Goal: Task Accomplishment & Management: Use online tool/utility

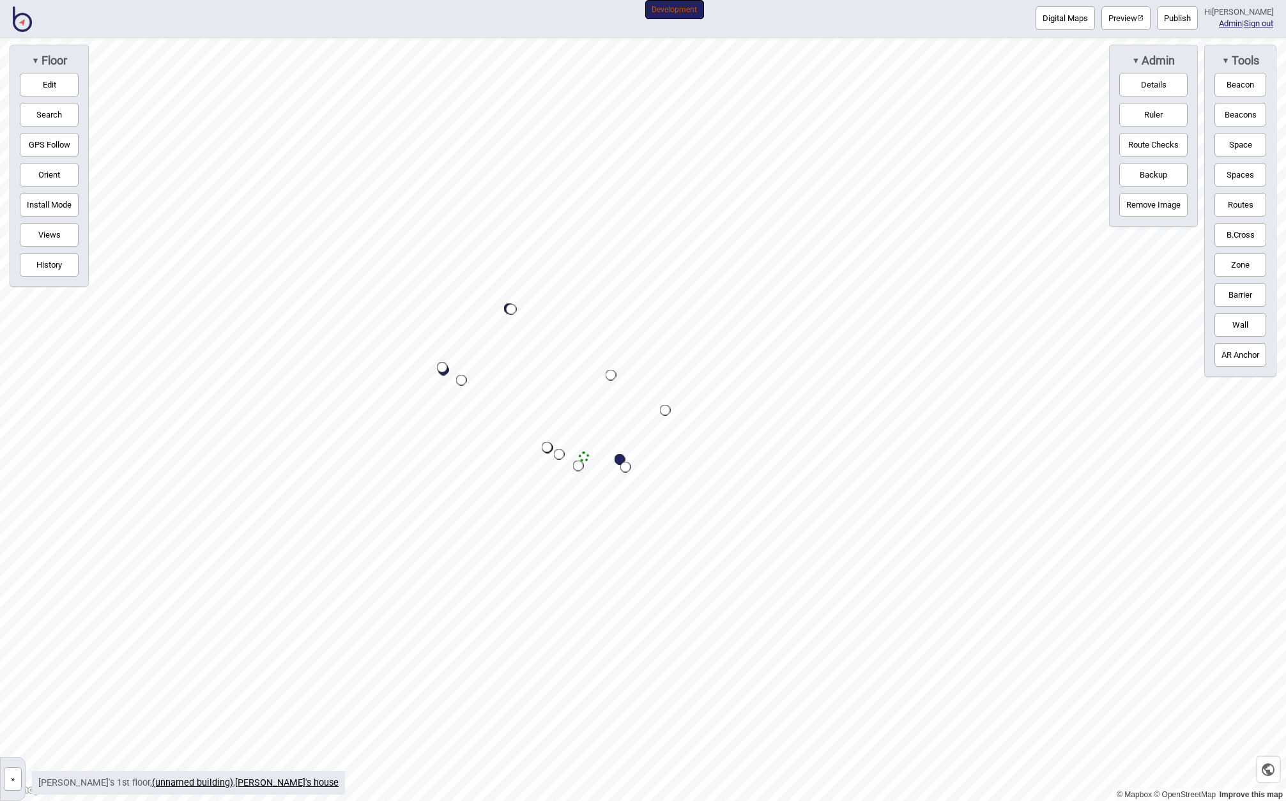
click at [8, 784] on button "»" at bounding box center [13, 779] width 18 height 24
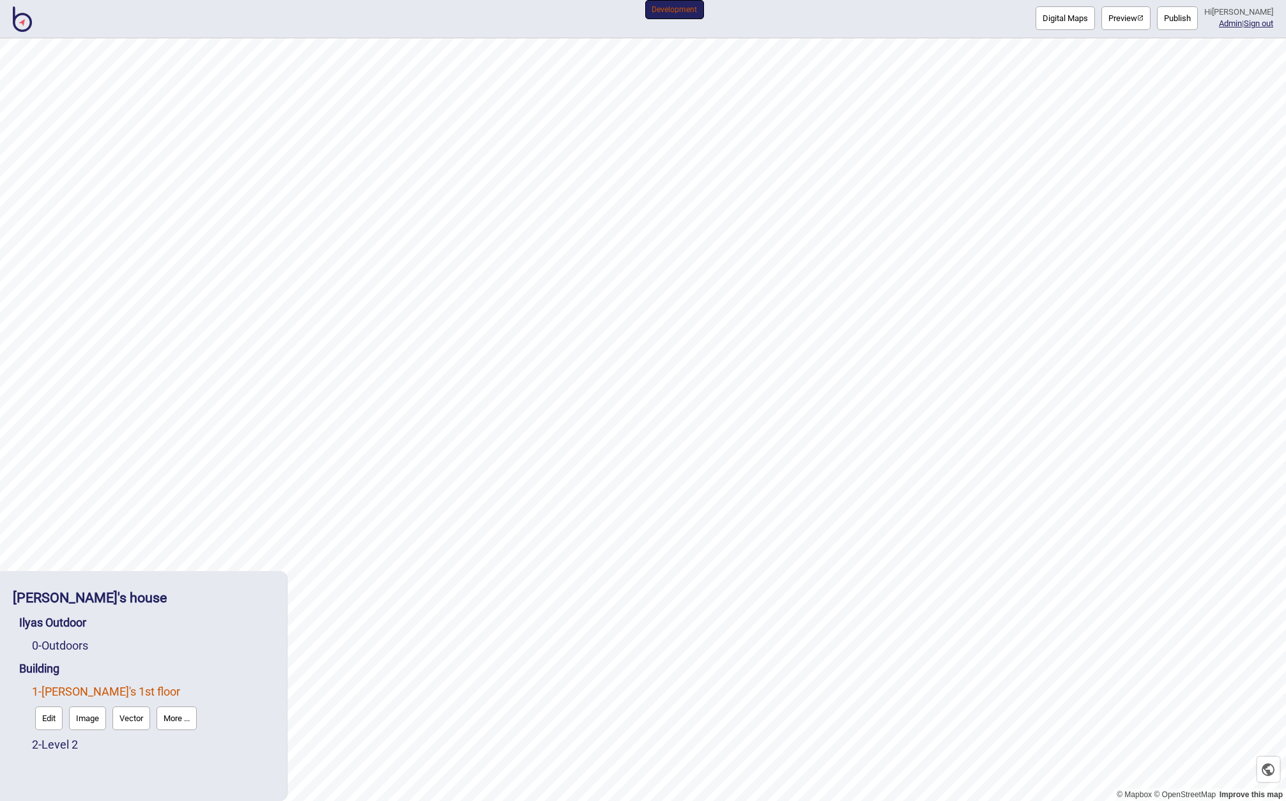
click at [47, 716] on button "Edit" at bounding box center [48, 719] width 27 height 24
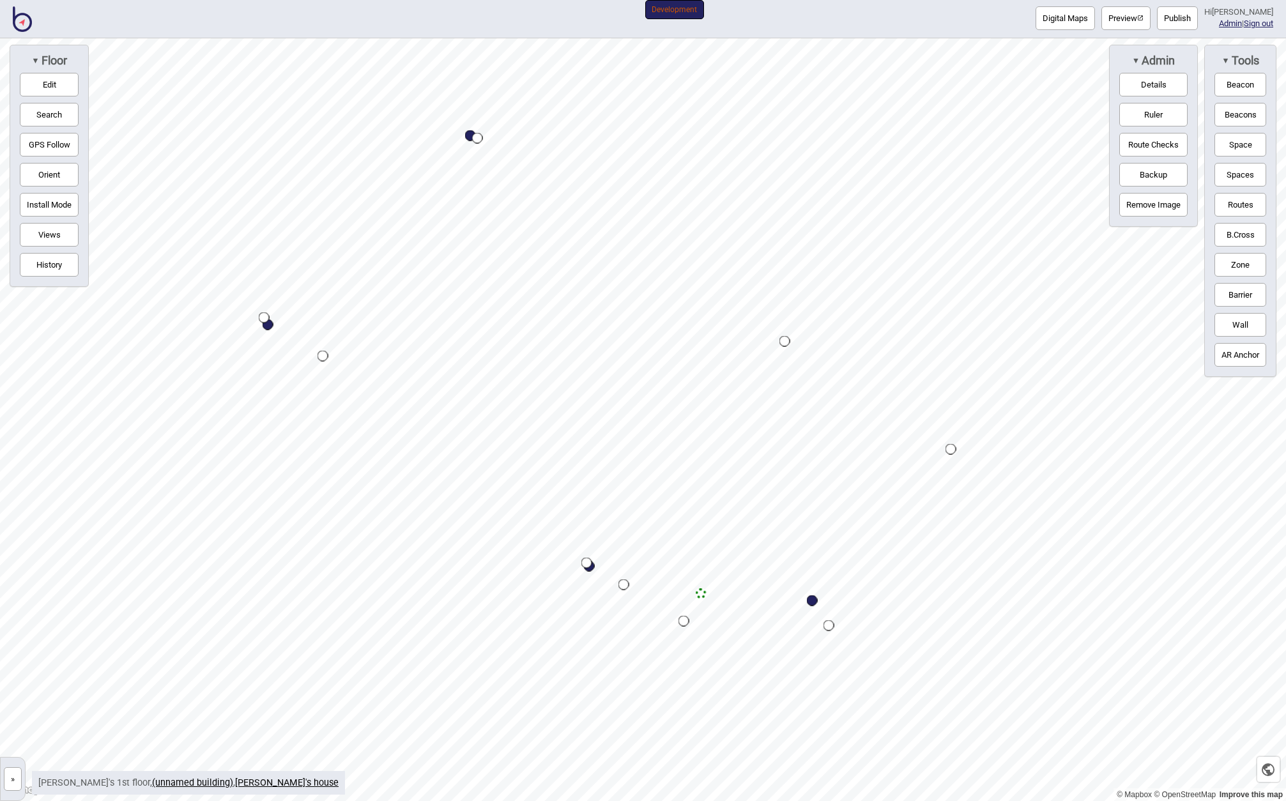
click at [56, 86] on button "Edit" at bounding box center [49, 85] width 59 height 24
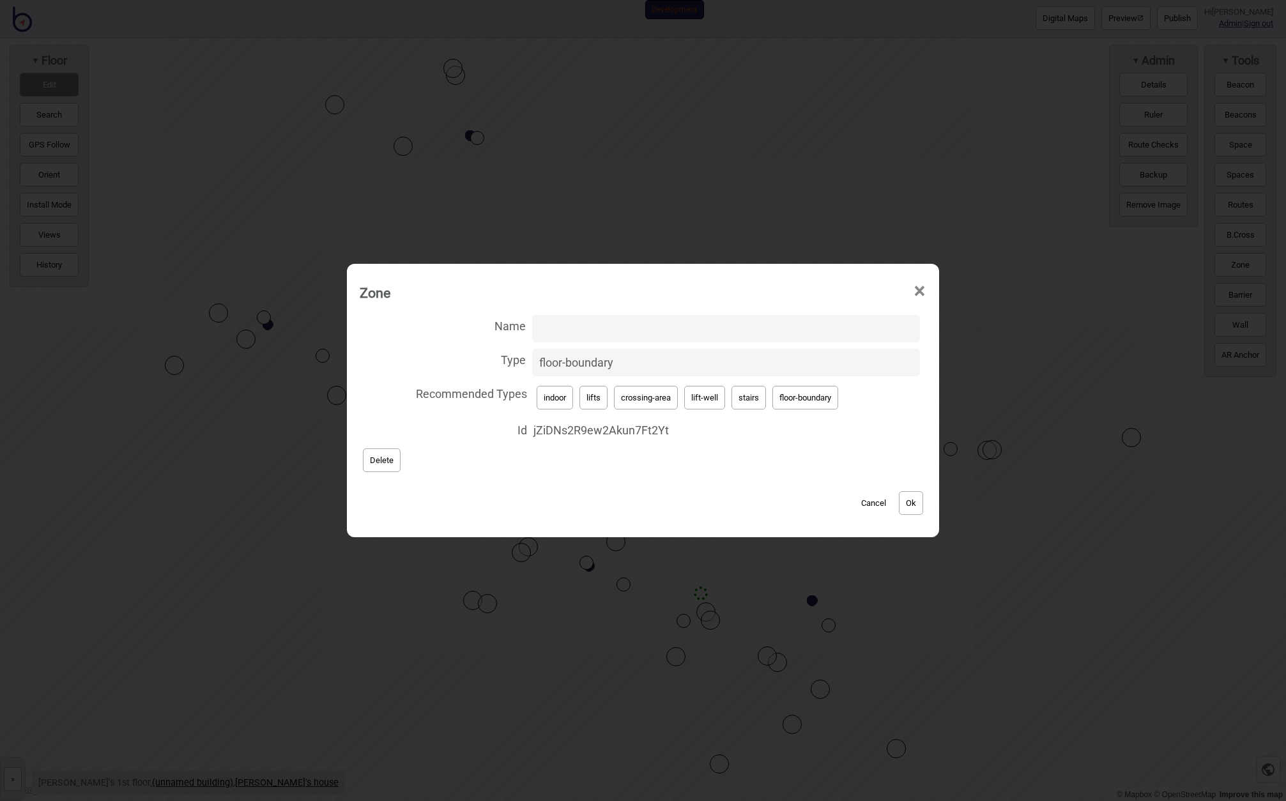
click at [923, 289] on span "×" at bounding box center [919, 291] width 13 height 42
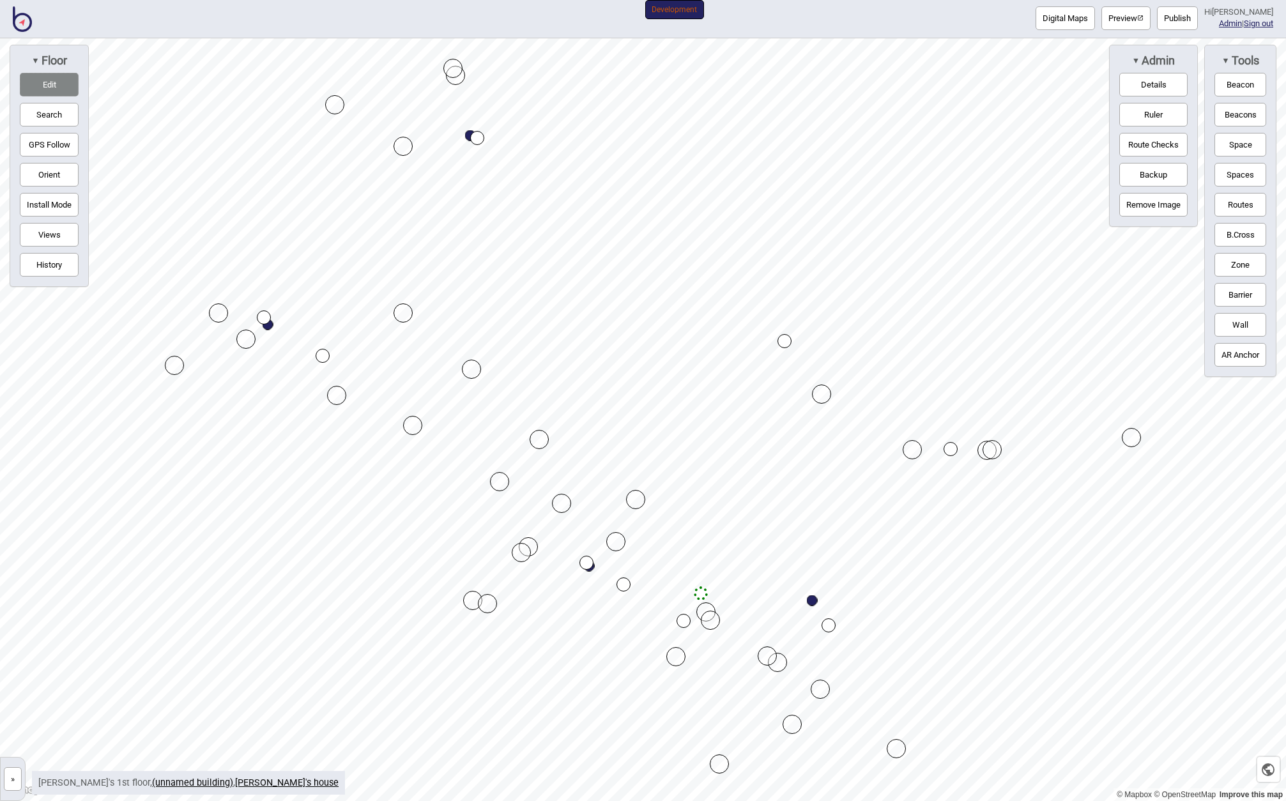
click at [15, 780] on button "»" at bounding box center [13, 779] width 18 height 24
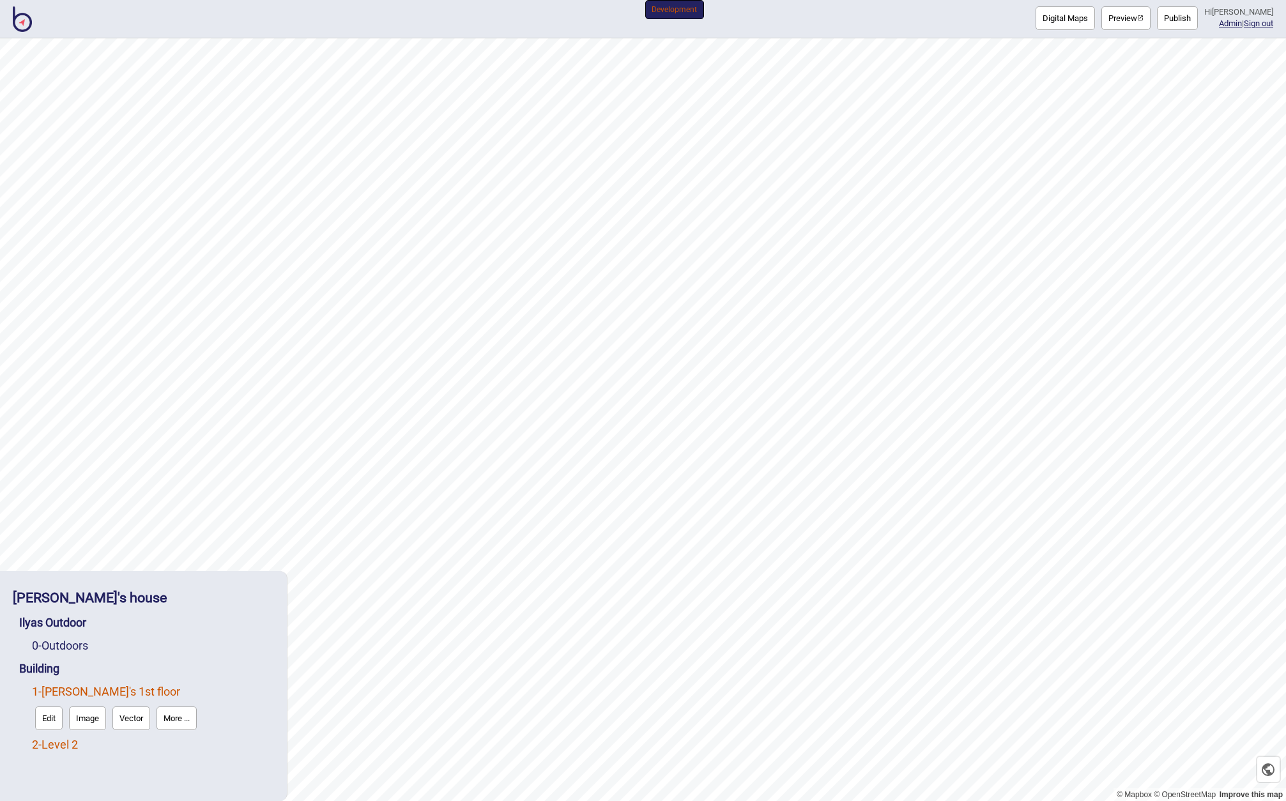
click at [56, 746] on link "2 - Level 2" at bounding box center [55, 744] width 46 height 13
click at [56, 742] on button "Edit" at bounding box center [48, 742] width 27 height 24
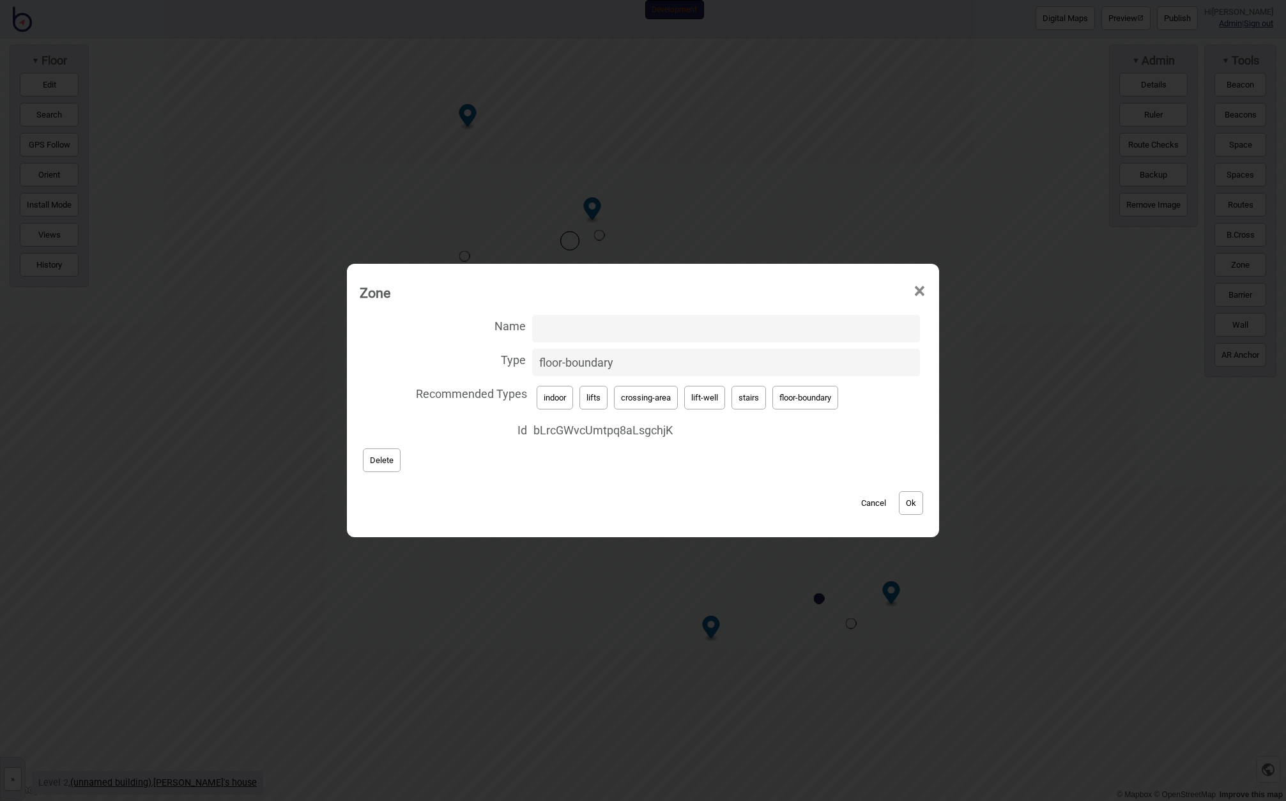
click at [925, 290] on span "×" at bounding box center [919, 291] width 13 height 42
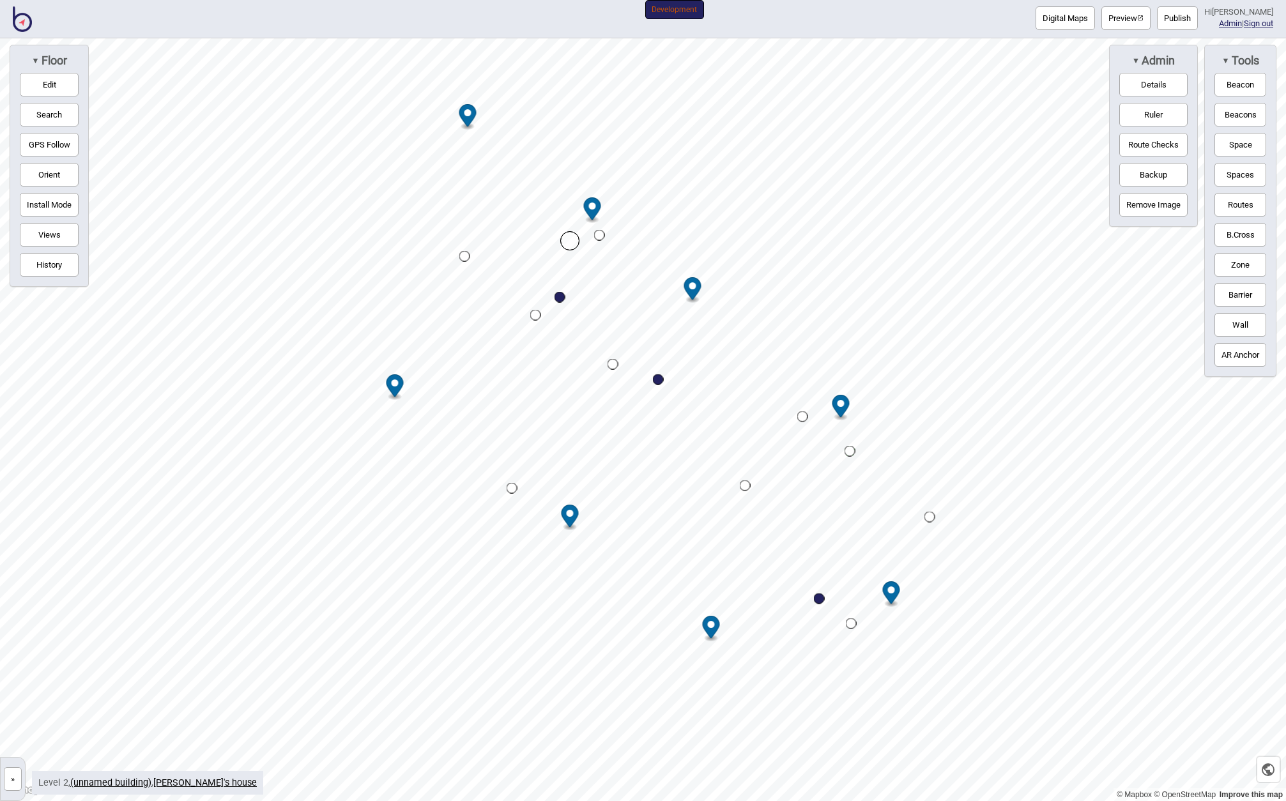
click at [39, 84] on button "Edit" at bounding box center [49, 85] width 59 height 24
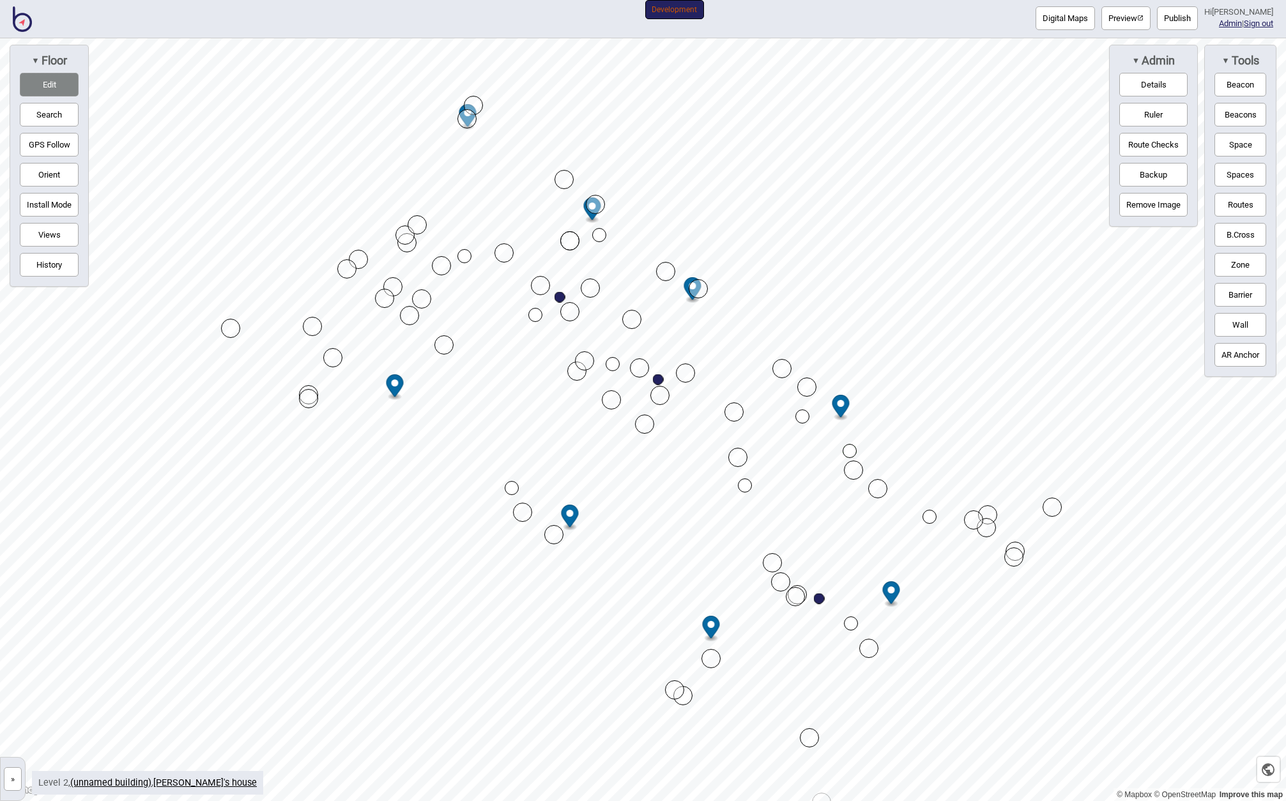
click at [56, 87] on button "Edit" at bounding box center [49, 85] width 59 height 24
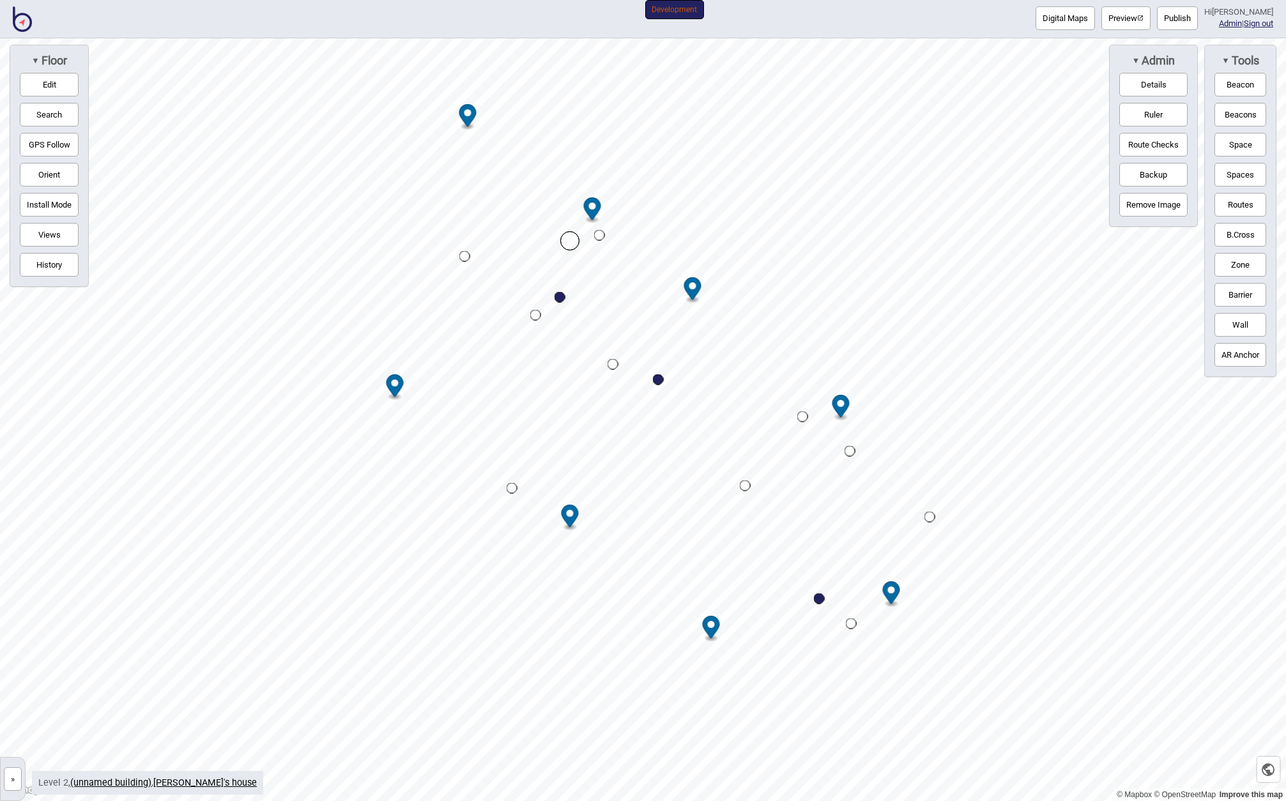
click at [18, 777] on button "»" at bounding box center [13, 779] width 18 height 24
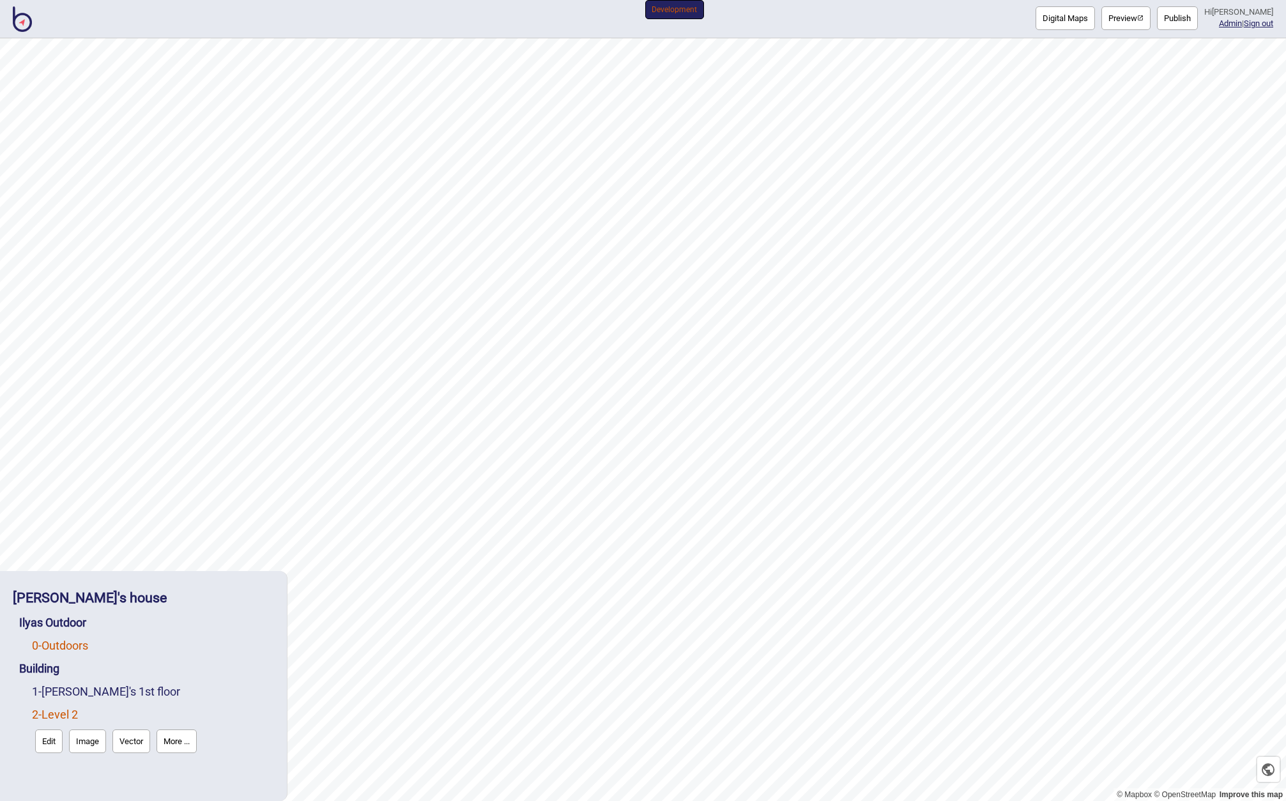
click at [56, 642] on link "0 - Outdoors" at bounding box center [60, 645] width 56 height 13
click at [51, 676] on button "Edit" at bounding box center [48, 673] width 27 height 24
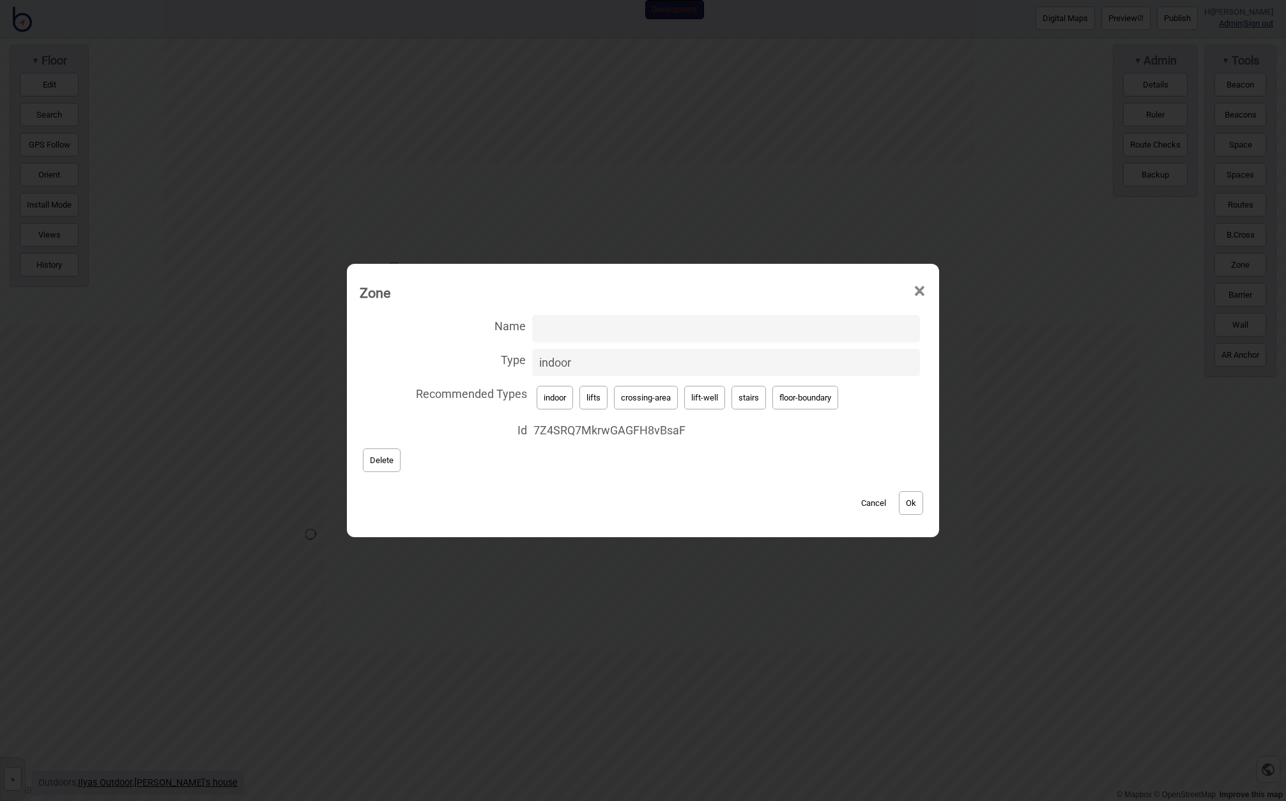
click at [925, 289] on span "×" at bounding box center [919, 291] width 13 height 42
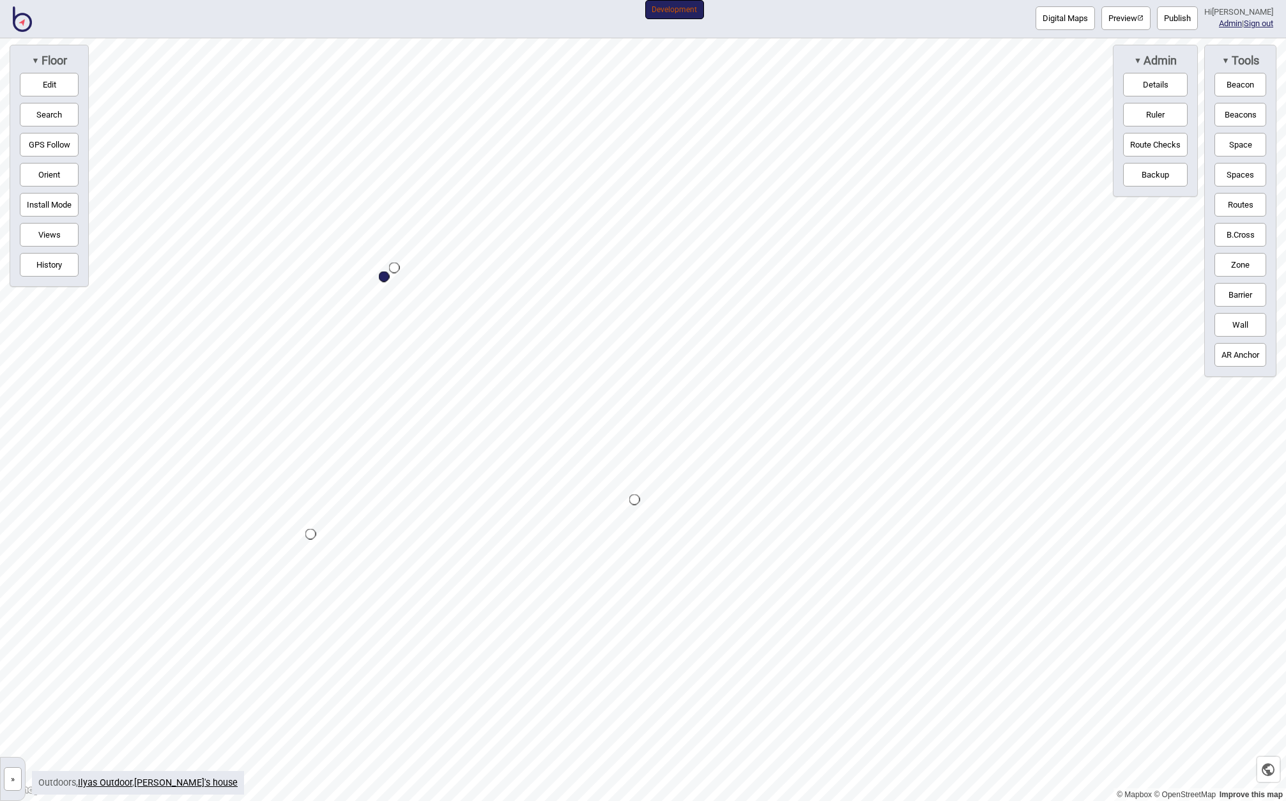
click at [15, 781] on button "»" at bounding box center [13, 779] width 18 height 24
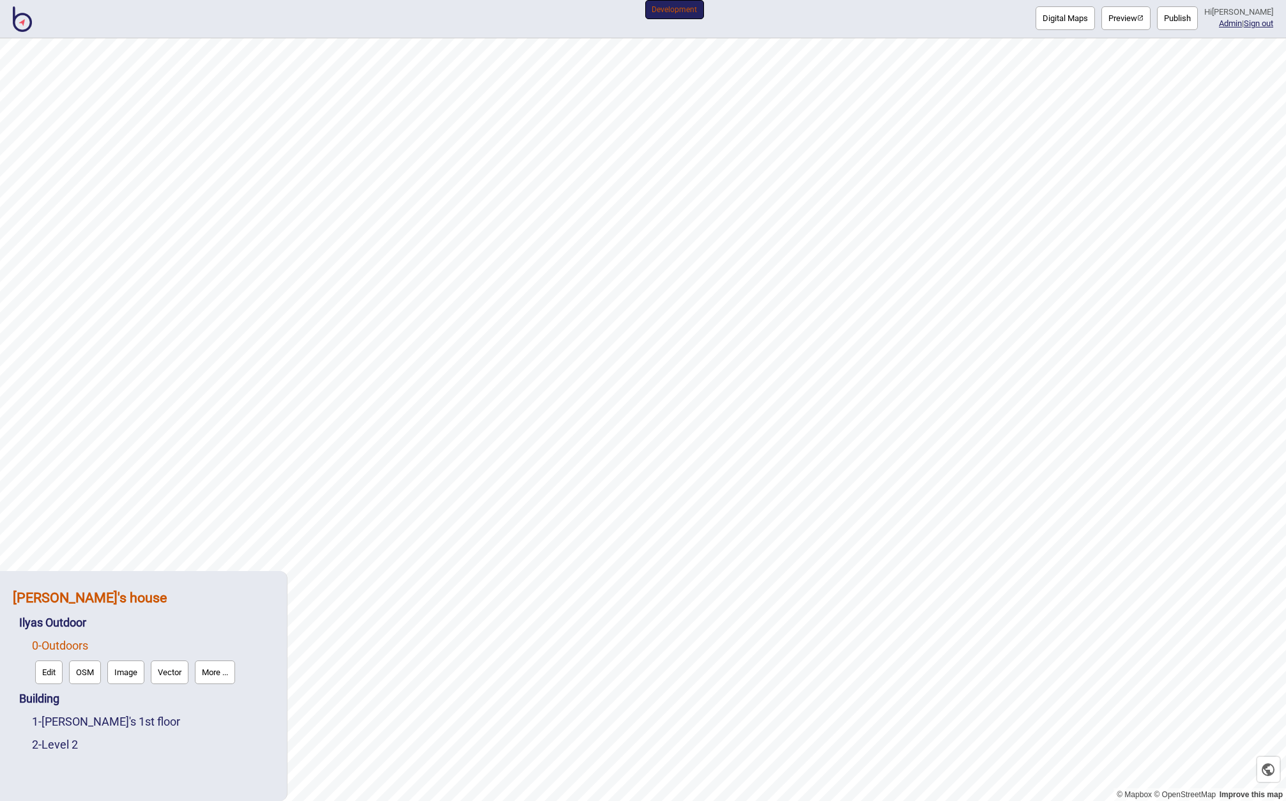
click at [40, 599] on strong "[PERSON_NAME]'s house" at bounding box center [90, 598] width 154 height 16
click at [29, 633] on button "Edit" at bounding box center [29, 627] width 27 height 24
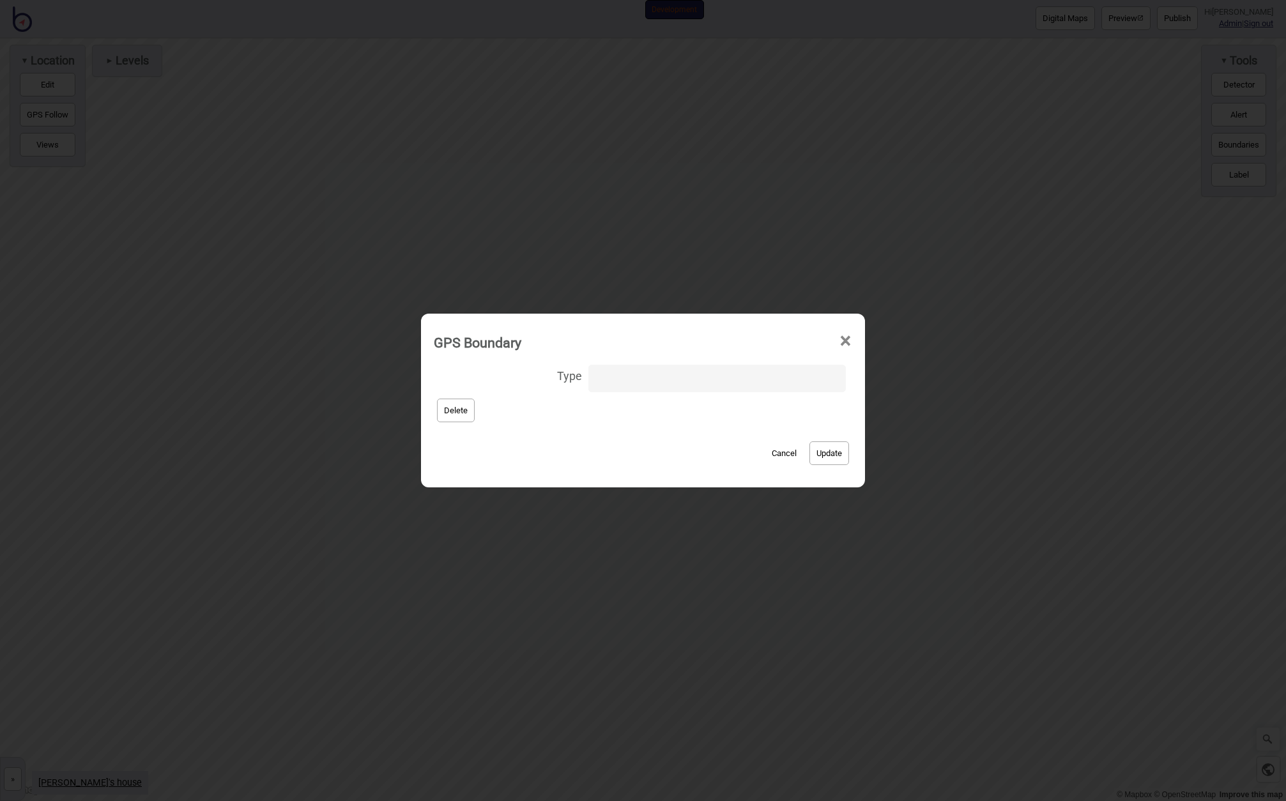
click at [774, 447] on button "Cancel" at bounding box center [785, 454] width 38 height 24
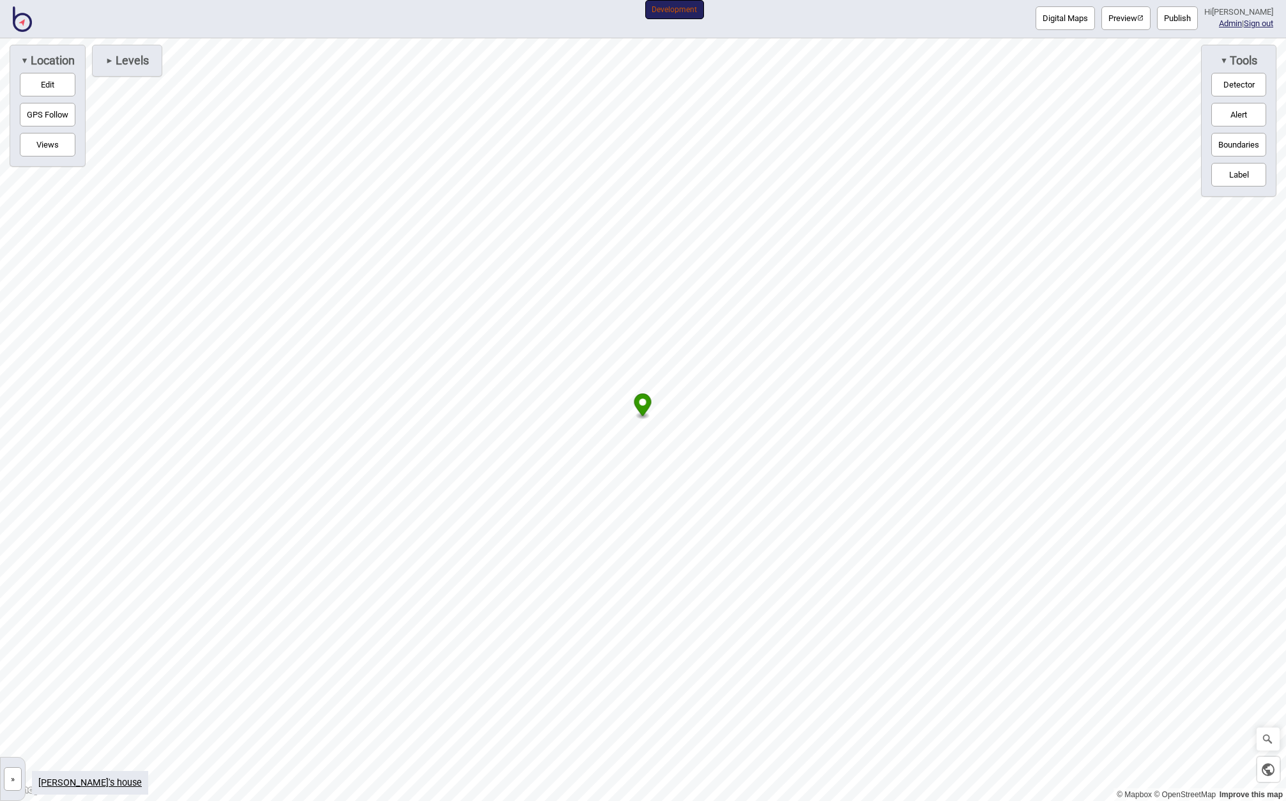
click at [52, 84] on button "Edit" at bounding box center [48, 85] width 56 height 24
drag, startPoint x: 543, startPoint y: 464, endPoint x: 431, endPoint y: 491, distance: 115.0
drag, startPoint x: 619, startPoint y: 491, endPoint x: 528, endPoint y: 547, distance: 106.7
drag, startPoint x: 535, startPoint y: 378, endPoint x: 525, endPoint y: 374, distance: 10.9
drag, startPoint x: 516, startPoint y: 374, endPoint x: 529, endPoint y: 381, distance: 15.1
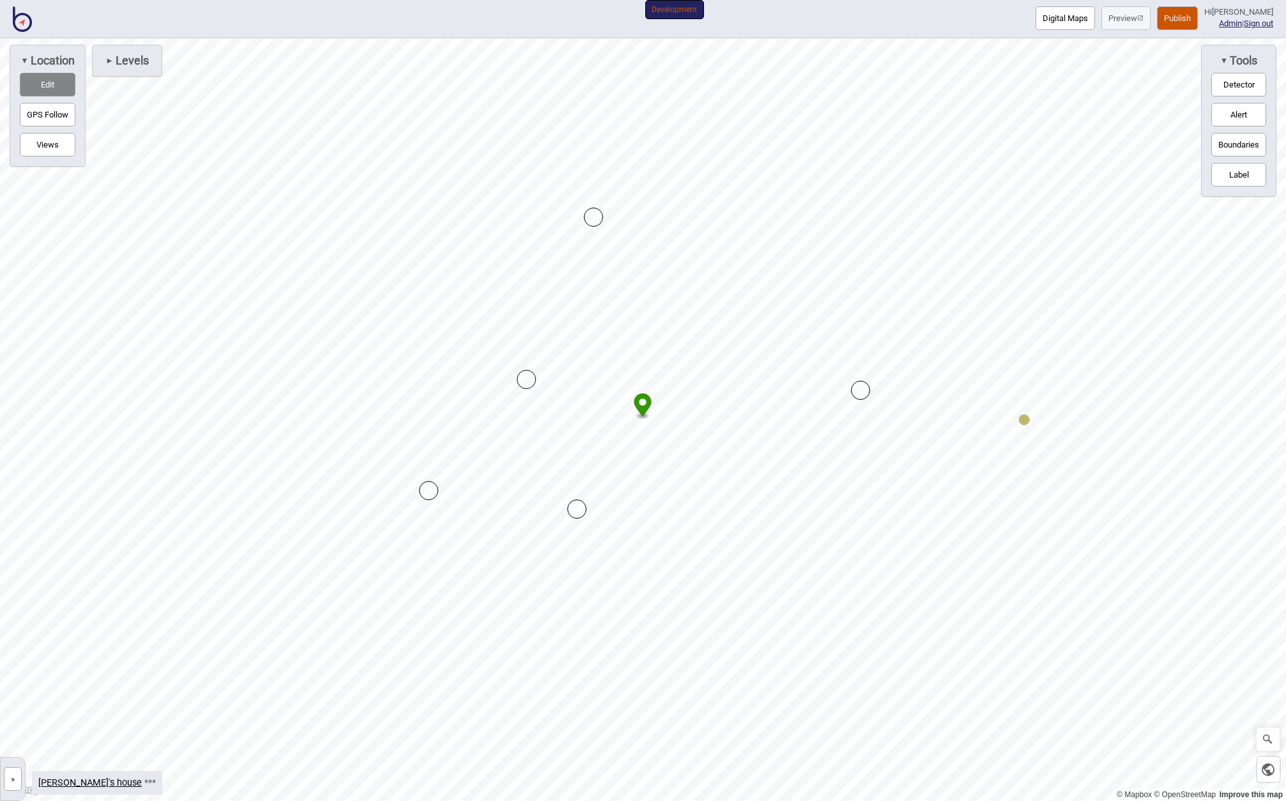
drag, startPoint x: 521, startPoint y: 553, endPoint x: 559, endPoint y: 519, distance: 50.7
click at [429, 492] on div "Map marker" at bounding box center [428, 490] width 19 height 19
drag, startPoint x: 428, startPoint y: 493, endPoint x: 482, endPoint y: 443, distance: 72.8
click at [15, 783] on button "»" at bounding box center [13, 779] width 18 height 24
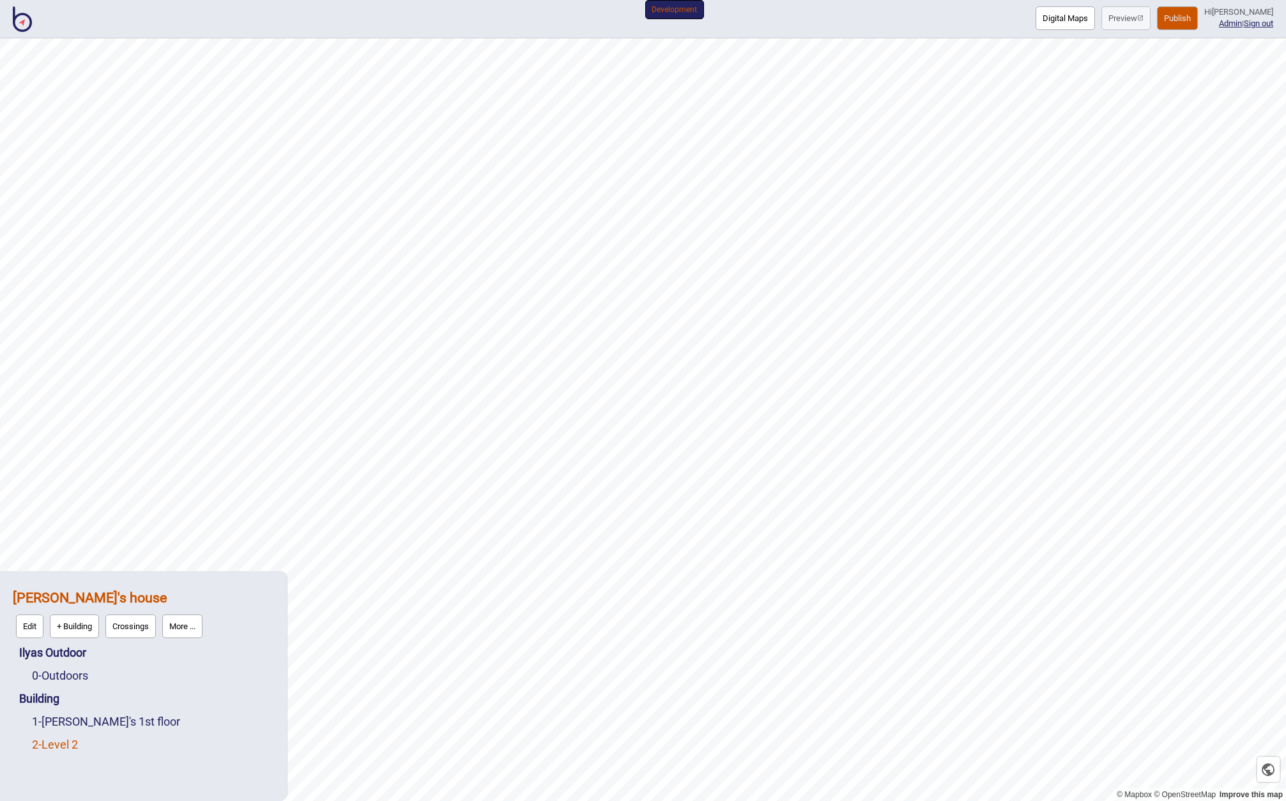
click at [63, 739] on link "2 - Level 2" at bounding box center [55, 744] width 46 height 13
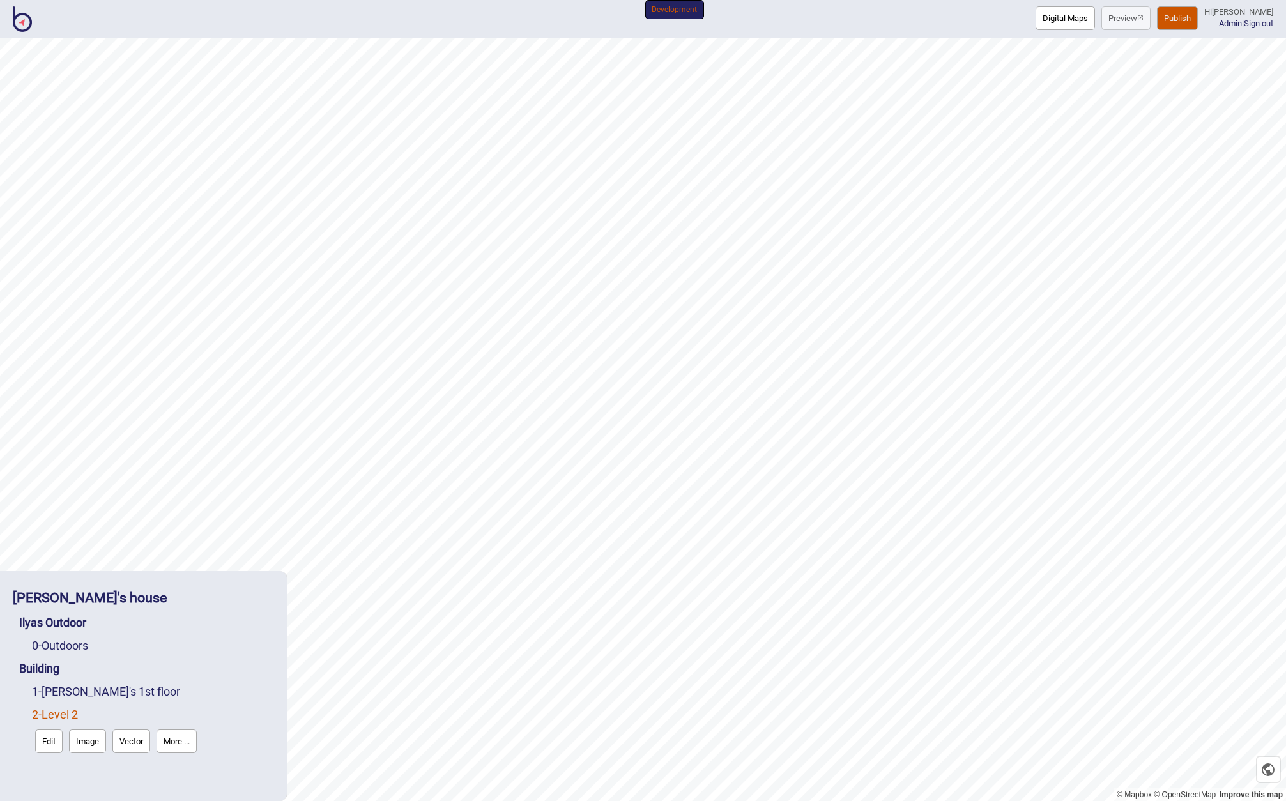
click at [52, 744] on button "Edit" at bounding box center [48, 742] width 27 height 24
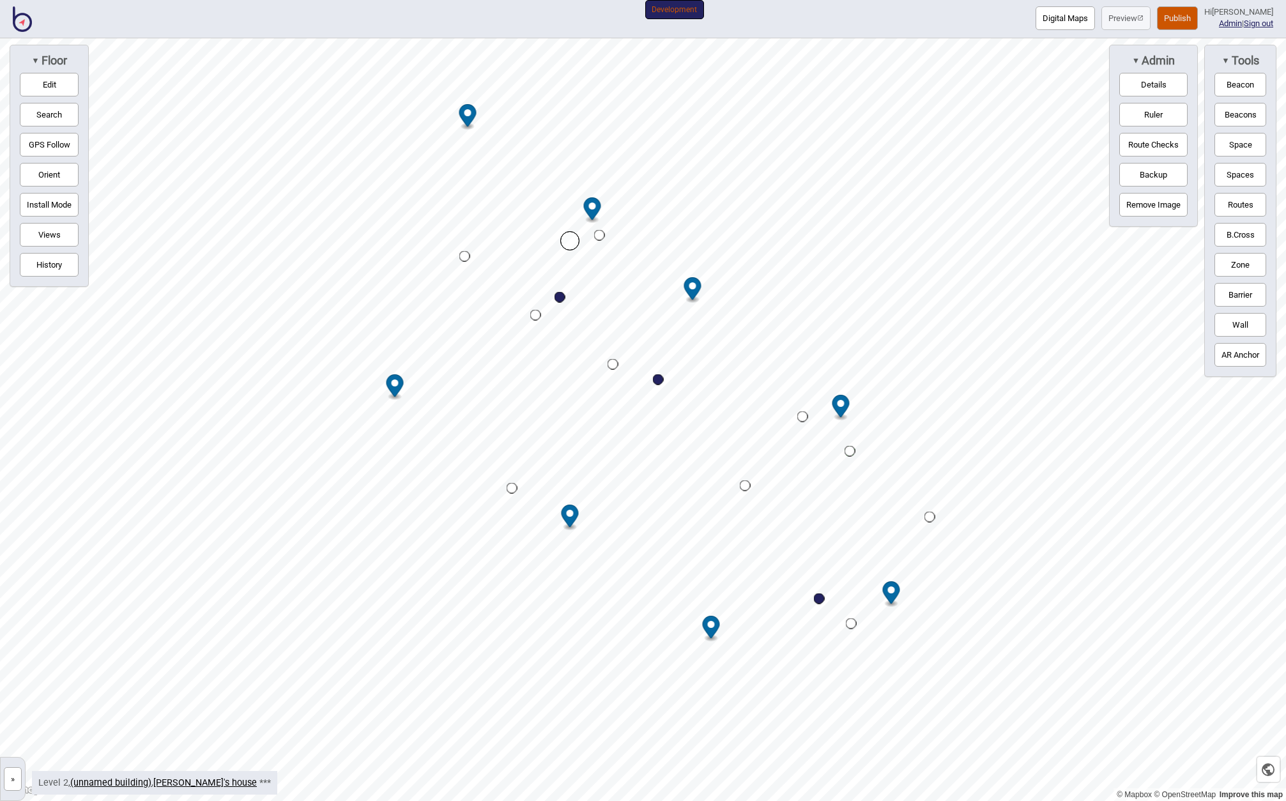
click at [1190, 18] on button "Publish" at bounding box center [1177, 18] width 41 height 24
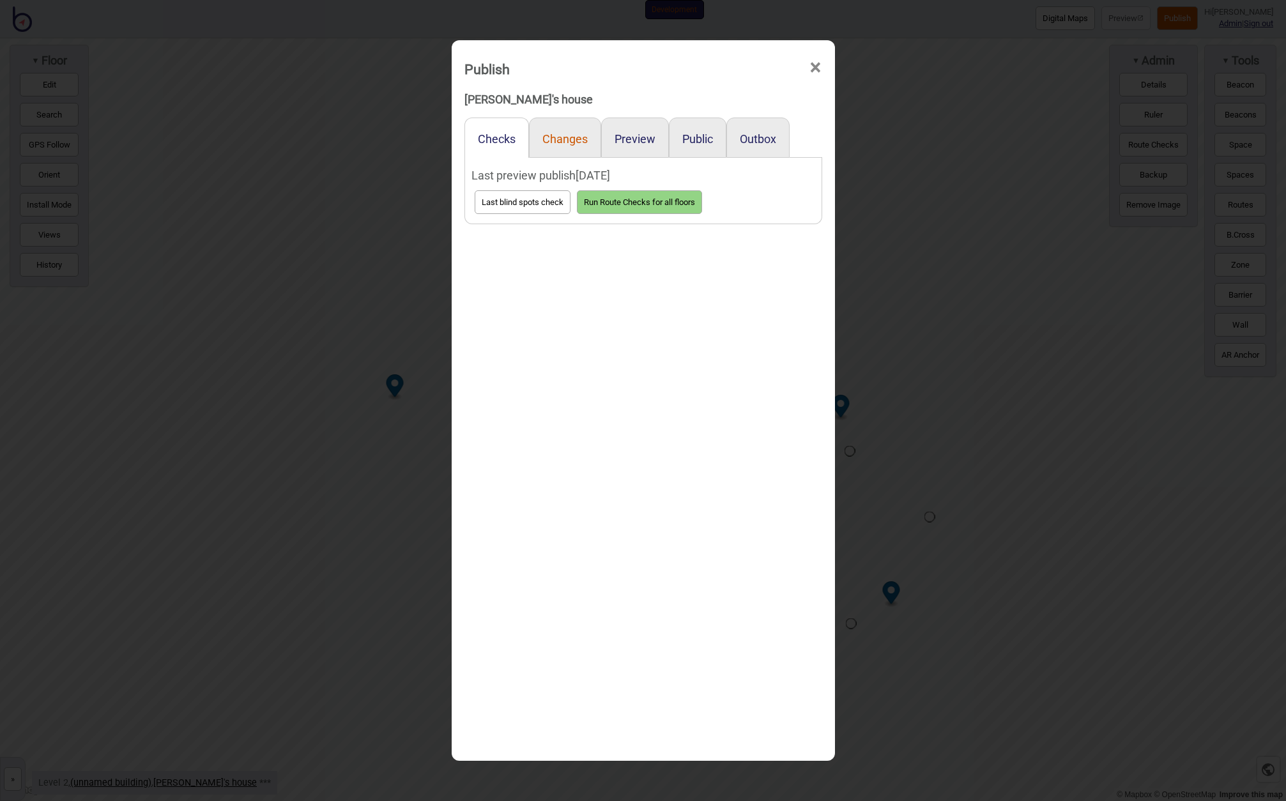
click at [551, 139] on button "Changes" at bounding box center [564, 138] width 45 height 13
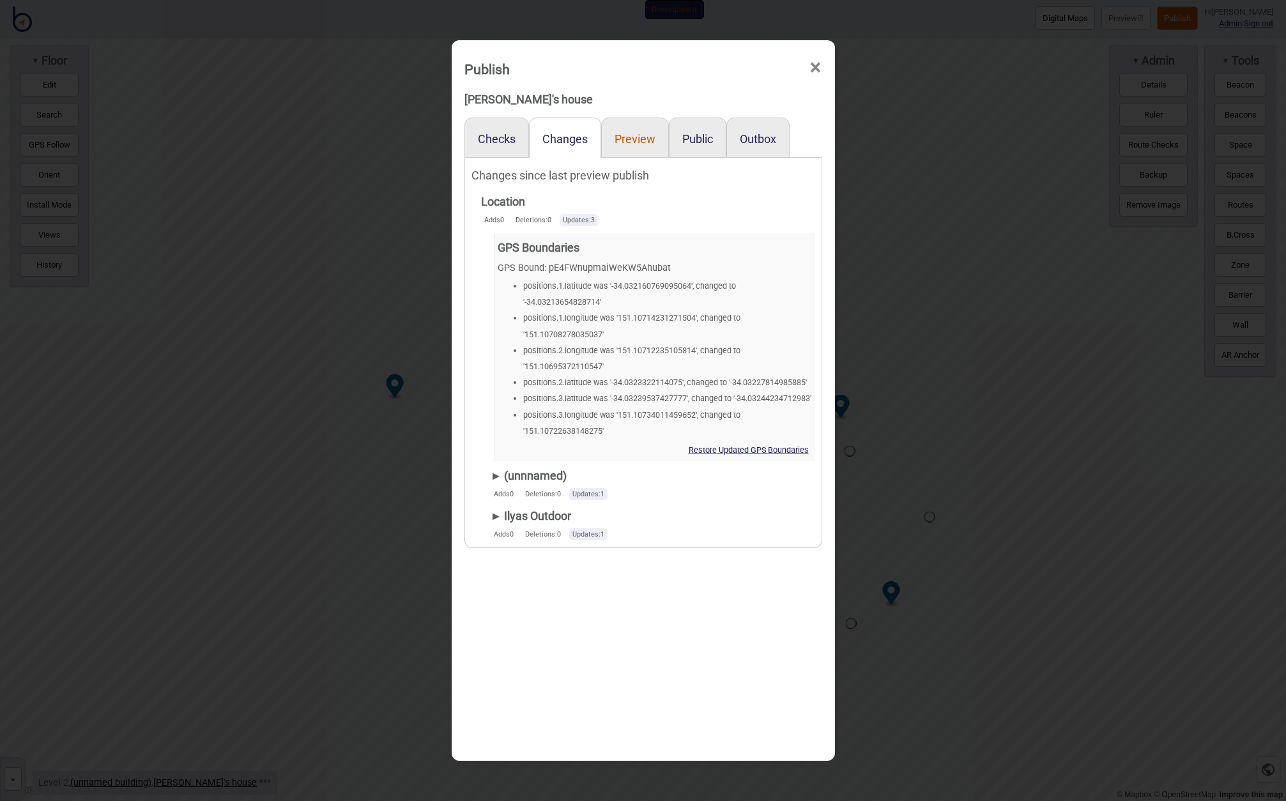
click at [631, 141] on button "Preview" at bounding box center [635, 138] width 41 height 13
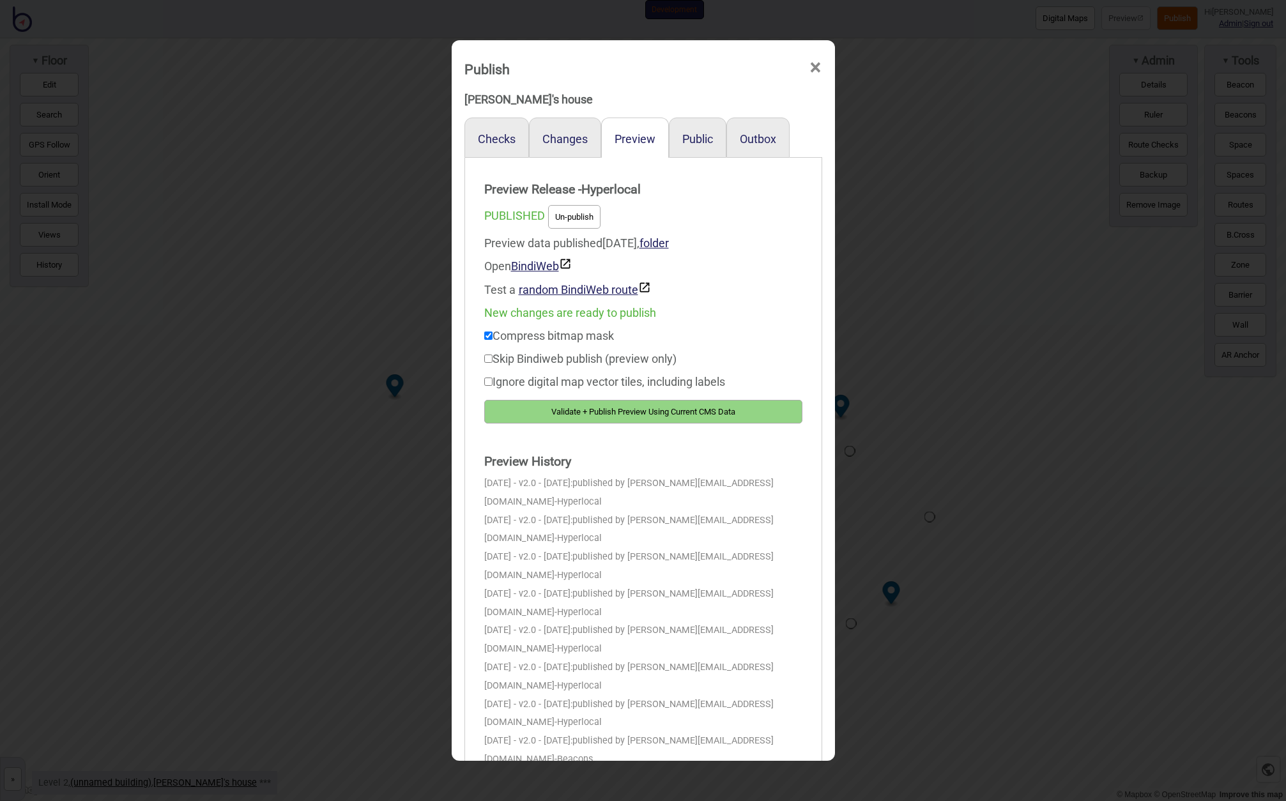
click at [819, 65] on span "×" at bounding box center [815, 68] width 13 height 42
